Goal: Information Seeking & Learning: Learn about a topic

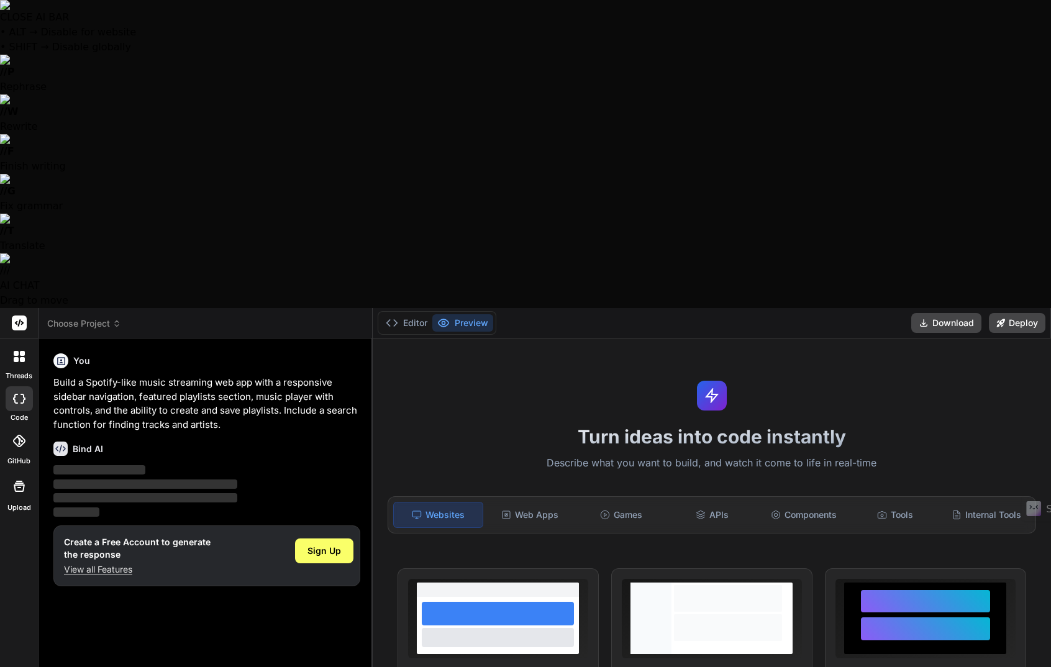
click at [20, 351] on icon at bounding box center [22, 353] width 5 height 5
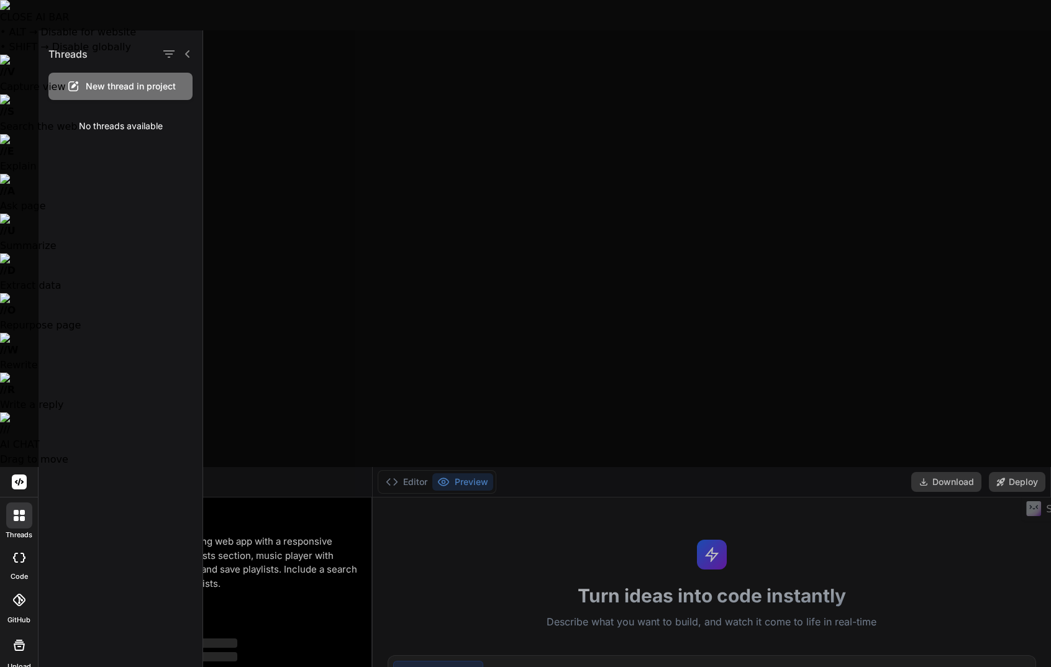
click at [17, 545] on div at bounding box center [19, 557] width 27 height 25
type textarea "x"
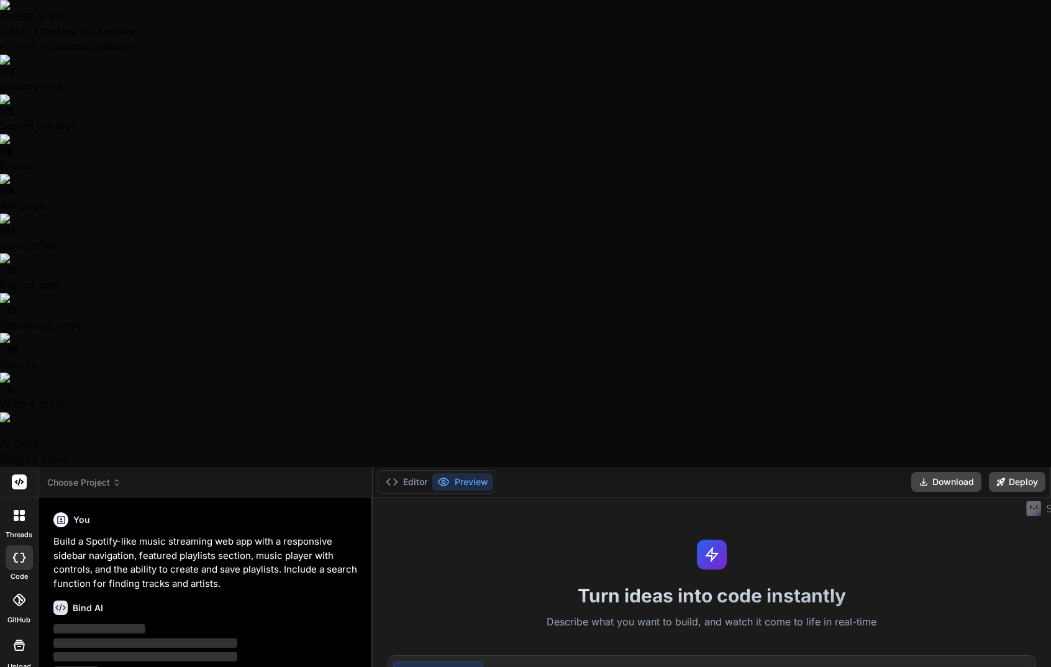
click at [19, 594] on icon at bounding box center [18, 600] width 12 height 12
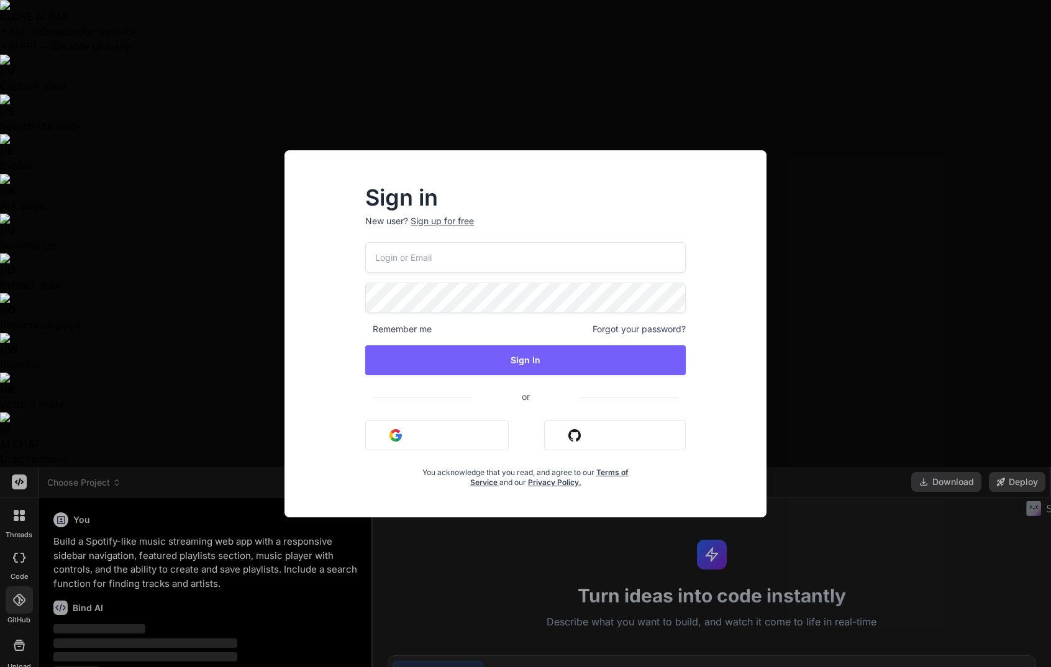
click at [20, 183] on div "Sign in New user? Sign up for free Remember me Forgot your password? Sign In or…" at bounding box center [525, 333] width 1051 height 667
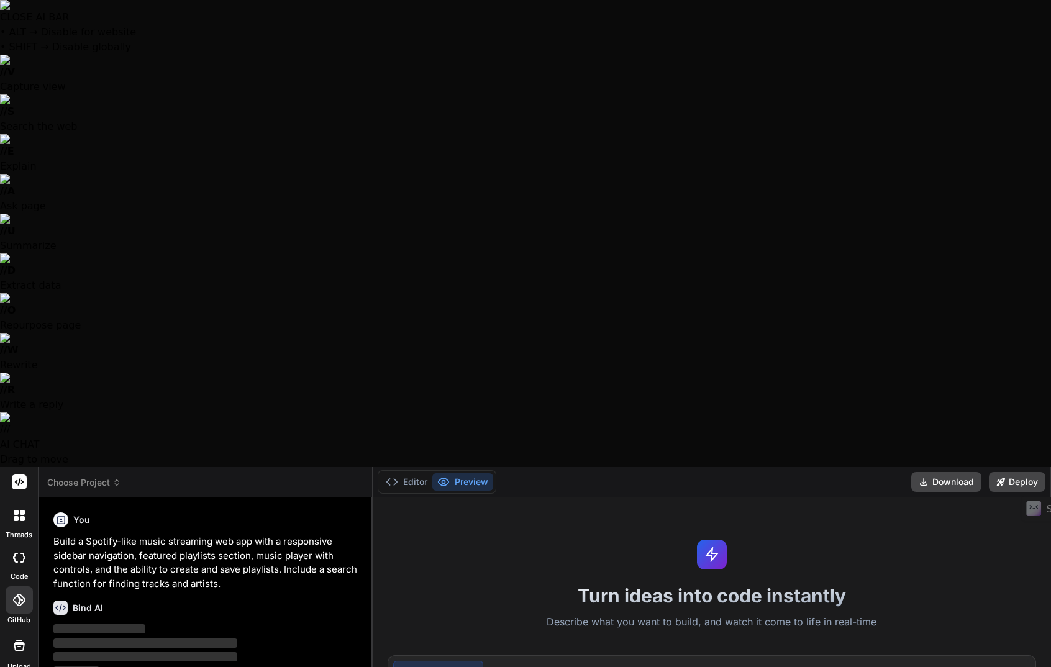
click at [17, 662] on label "Upload" at bounding box center [19, 667] width 24 height 11
click at [419, 473] on button "Editor" at bounding box center [407, 481] width 52 height 17
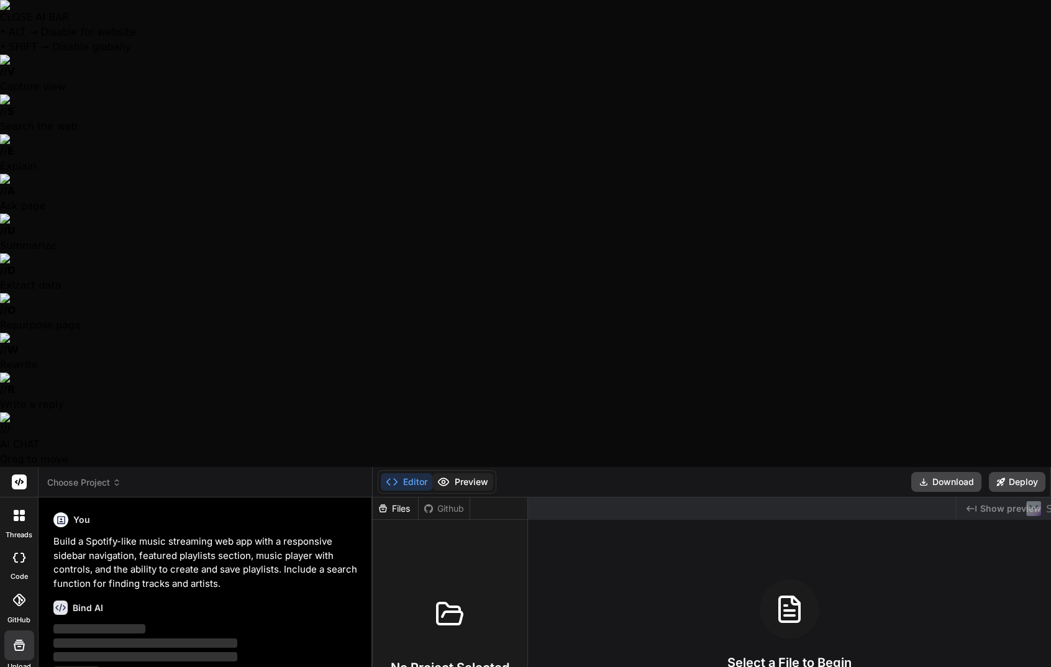
click at [468, 473] on button "Preview" at bounding box center [462, 481] width 61 height 17
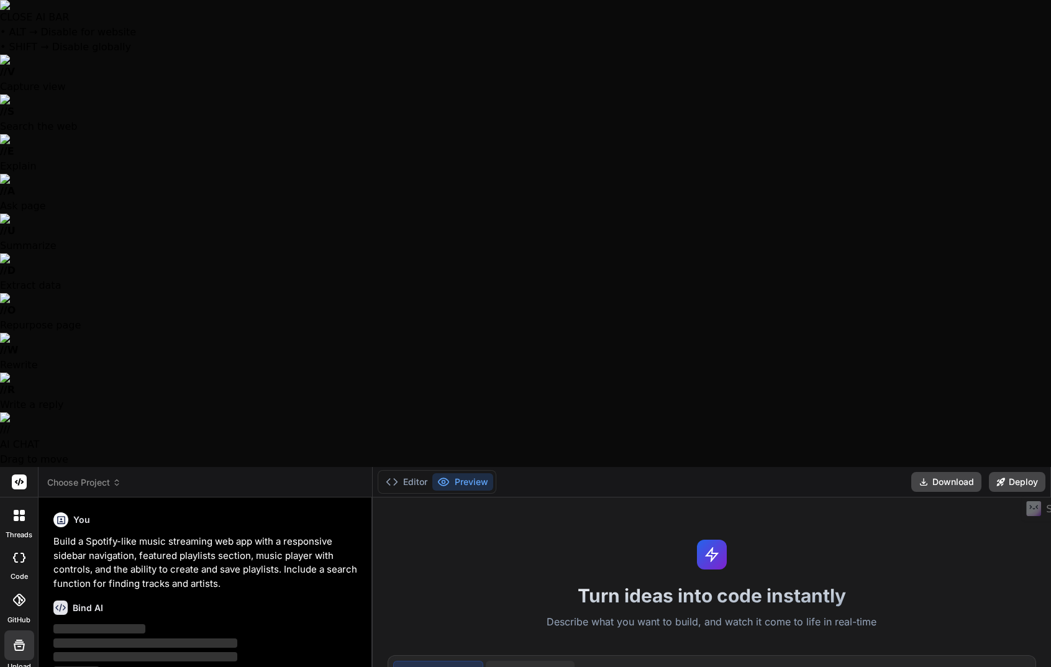
click at [530, 661] on div "Web Apps" at bounding box center [530, 674] width 89 height 26
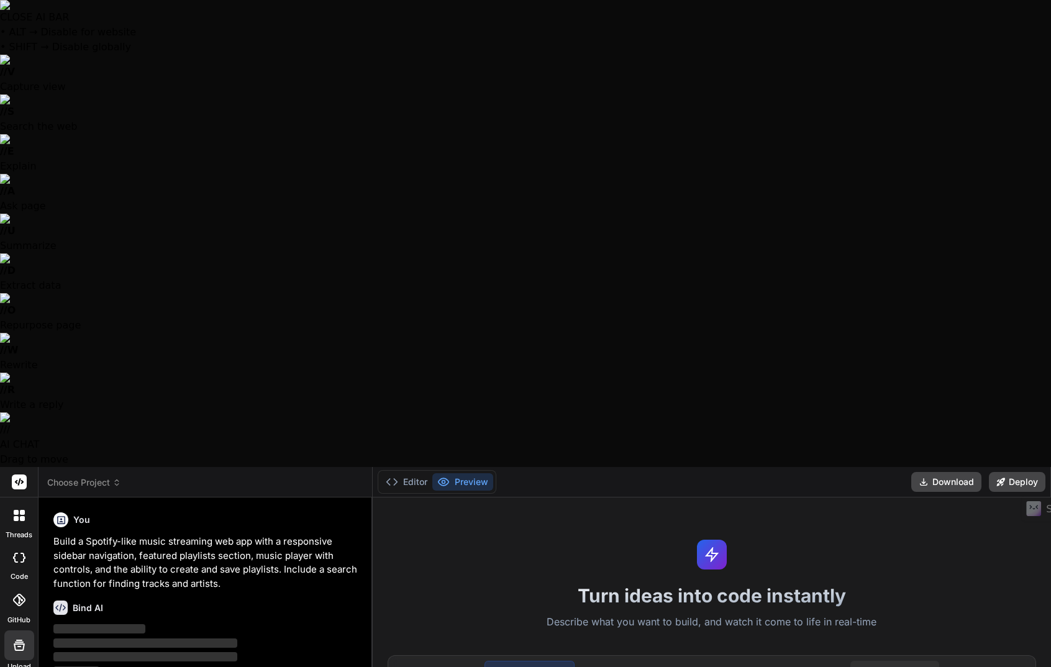
click at [889, 661] on div "Tools" at bounding box center [894, 674] width 89 height 26
click at [625, 661] on div "Games" at bounding box center [620, 674] width 89 height 26
click at [530, 661] on div "Web Apps" at bounding box center [528, 674] width 89 height 26
click at [19, 478] on icon at bounding box center [19, 481] width 9 height 7
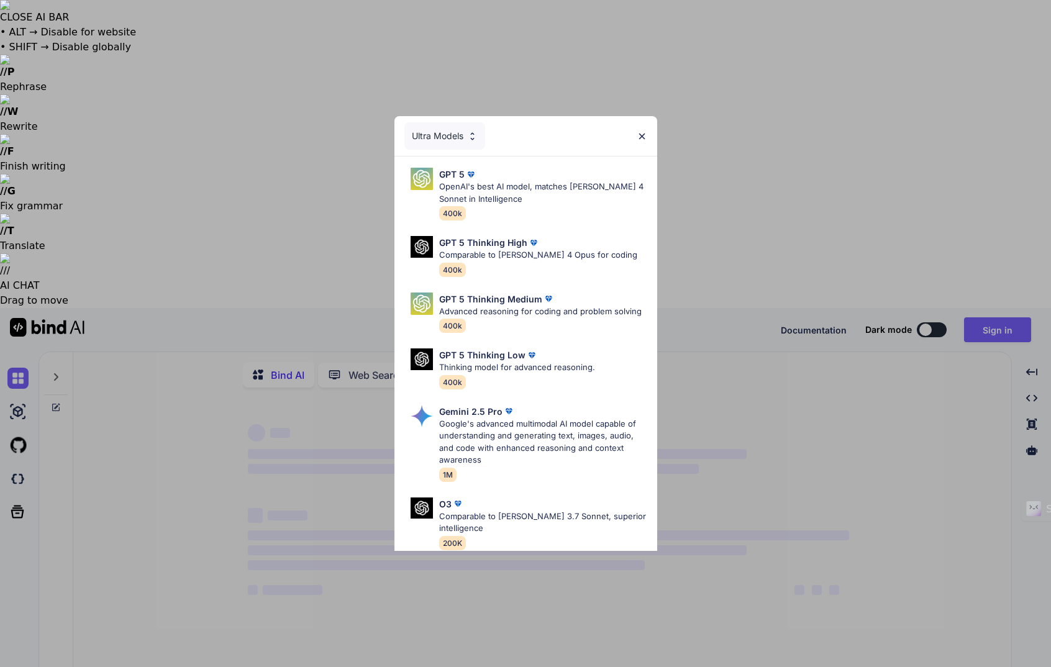
type textarea "x"
click at [642, 139] on img at bounding box center [642, 136] width 11 height 11
